Goal: Task Accomplishment & Management: Manage account settings

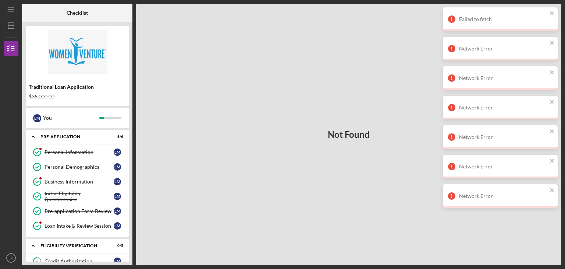
scroll to position [162, 0]
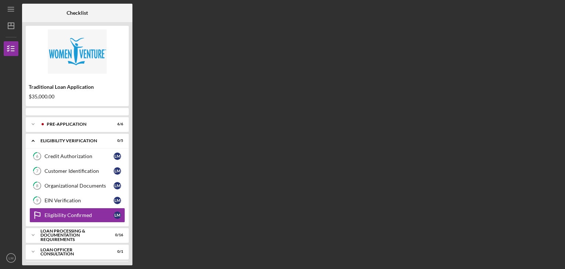
scroll to position [18, 0]
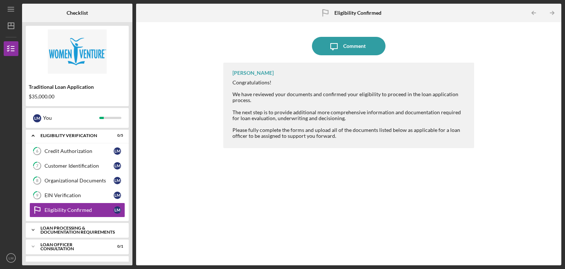
click at [59, 227] on div "Loan Processing & Documentation Requirements" at bounding box center [79, 230] width 79 height 8
click at [65, 243] on div "Personal and Household Expenses" at bounding box center [79, 245] width 69 height 12
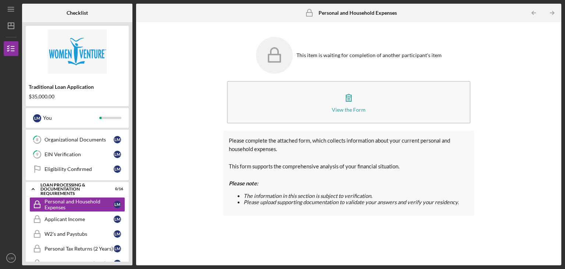
scroll to position [60, 0]
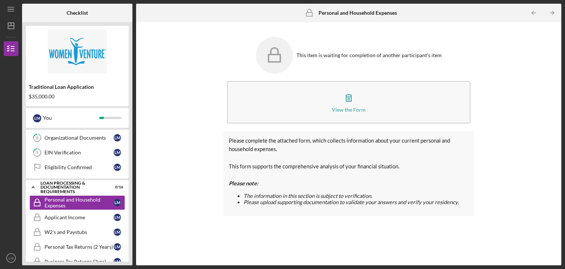
drag, startPoint x: 133, startPoint y: 154, endPoint x: 133, endPoint y: 168, distance: 14.7
click at [133, 168] on div "Checklist Traditional Loan Application $35,000.00 [PERSON_NAME] You Icon/Expand…" at bounding box center [292, 134] width 540 height 261
click at [85, 208] on link "Personal and Household Expenses Personal and Household Expenses [PERSON_NAME]" at bounding box center [77, 202] width 96 height 15
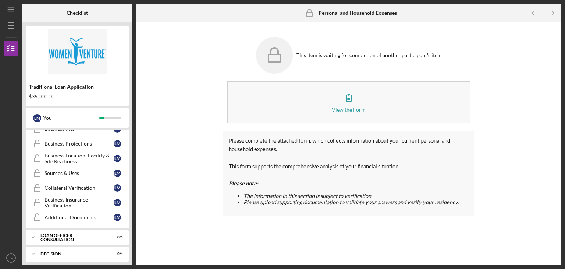
scroll to position [267, 0]
